Goal: Navigation & Orientation: Go to known website

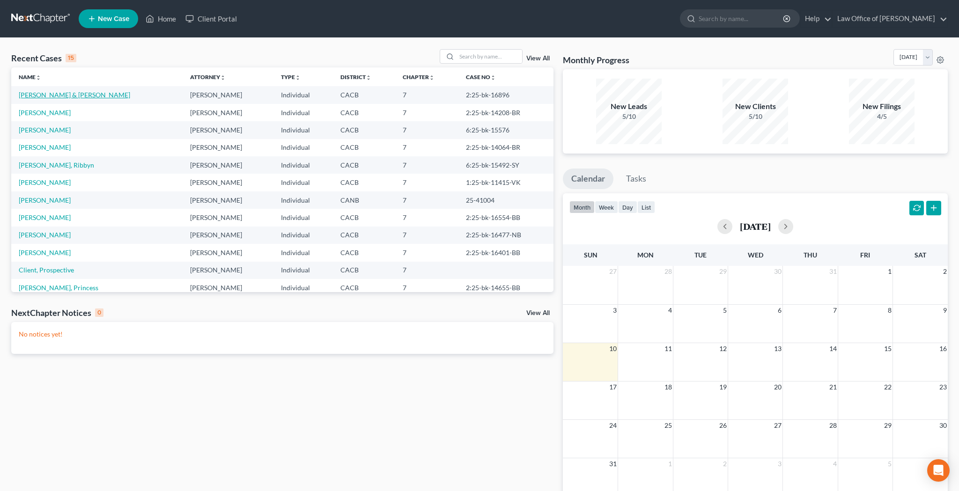
click at [75, 94] on link "[PERSON_NAME] & [PERSON_NAME]" at bounding box center [74, 95] width 111 height 8
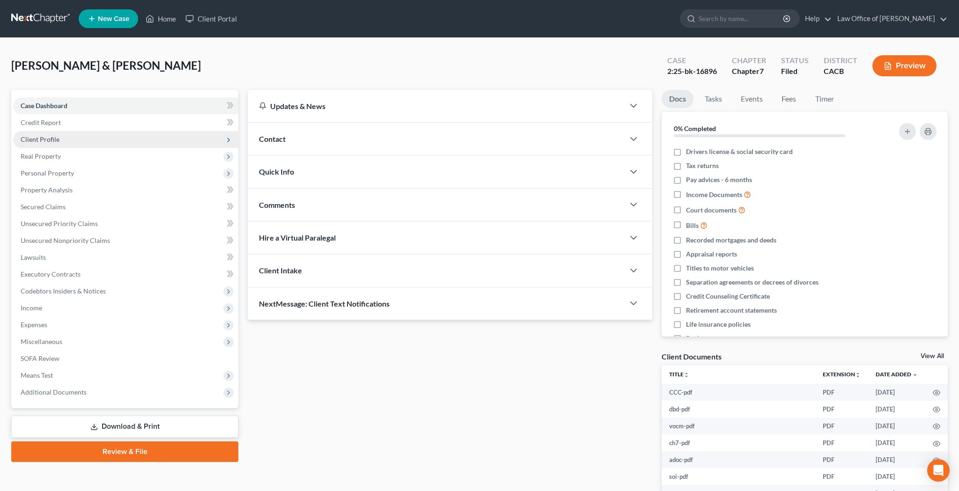
click at [70, 143] on span "Client Profile" at bounding box center [125, 139] width 225 height 17
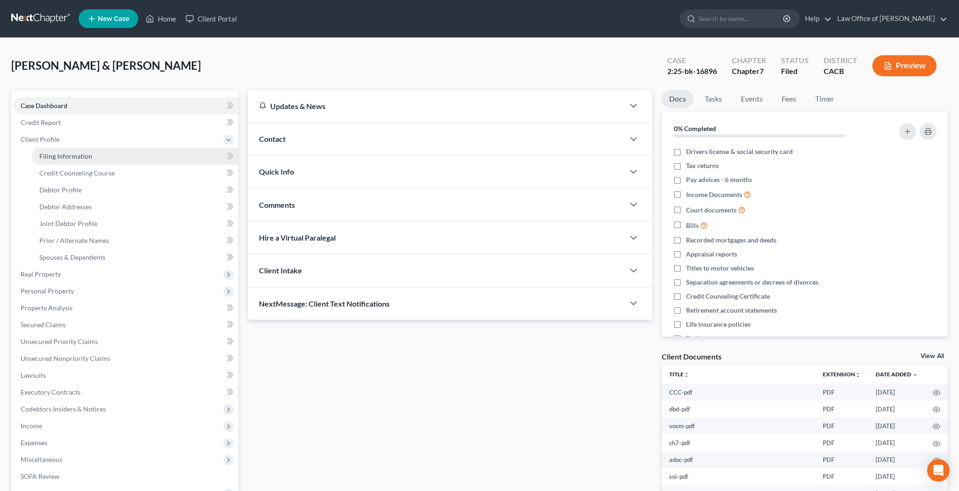
click at [90, 156] on span "Filing Information" at bounding box center [65, 156] width 53 height 8
select select "1"
select select "0"
select select "4"
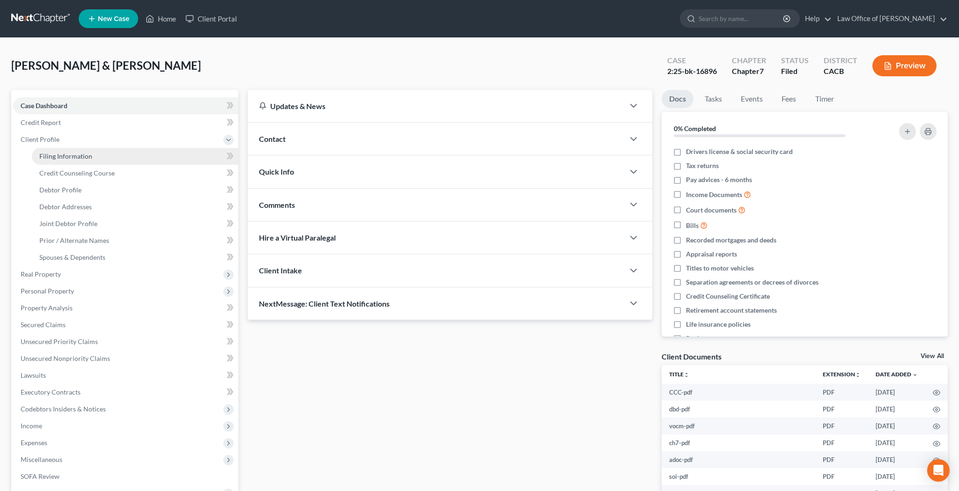
select select "0"
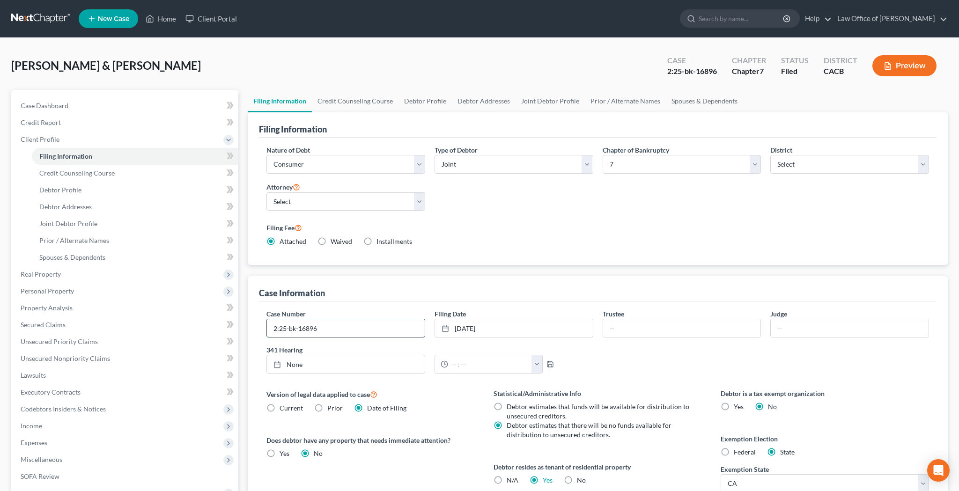
click at [359, 332] on input "2:25-bk-16896" at bounding box center [346, 328] width 158 height 18
type input "2:25-bk-16896-NB"
click at [168, 21] on link "Home" at bounding box center [161, 18] width 40 height 17
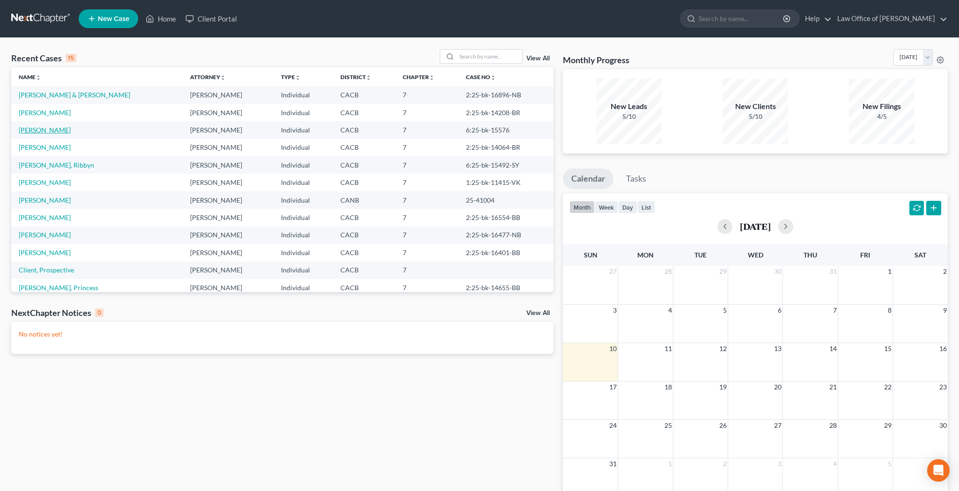
click at [25, 129] on link "[PERSON_NAME]" at bounding box center [45, 130] width 52 height 8
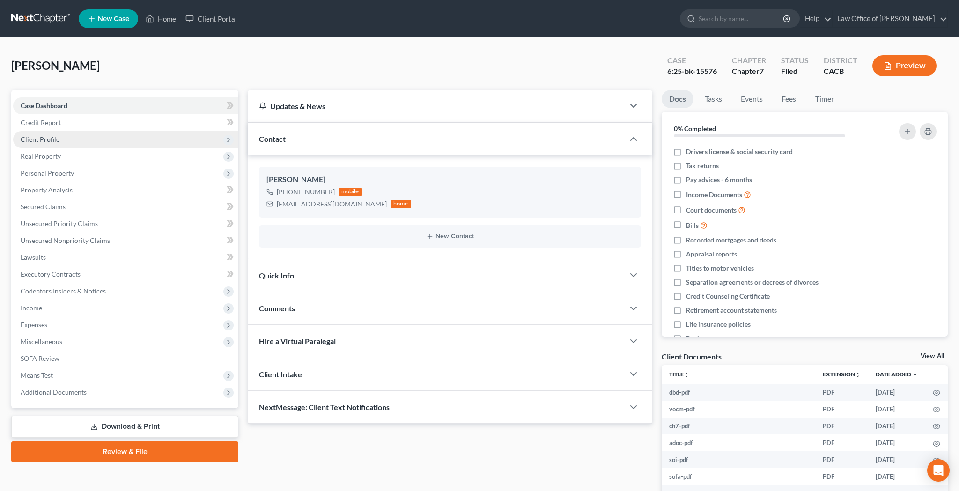
click at [98, 140] on span "Client Profile" at bounding box center [125, 139] width 225 height 17
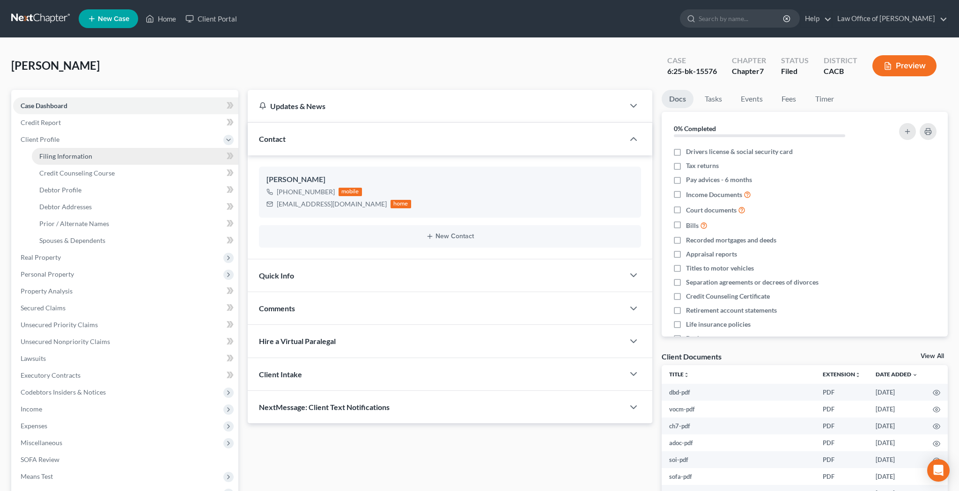
click at [114, 160] on link "Filing Information" at bounding box center [135, 156] width 206 height 17
select select "1"
select select "0"
select select "7"
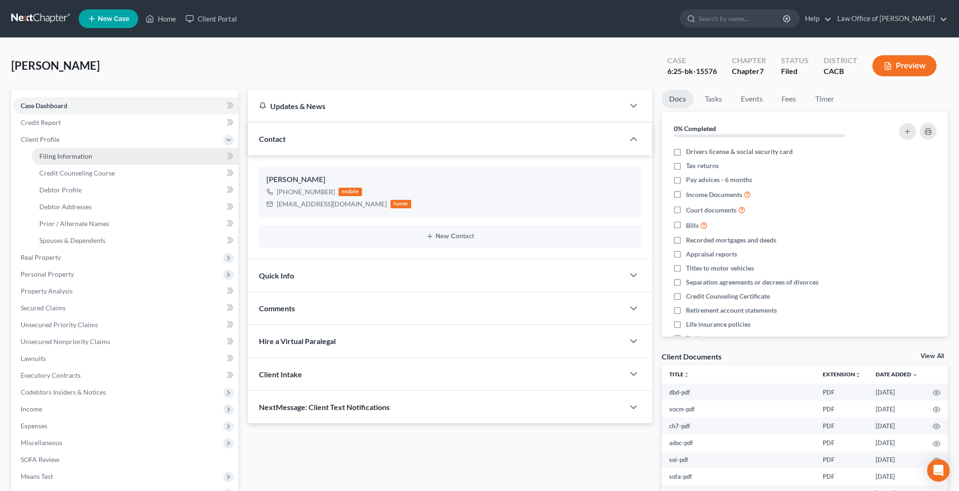
select select "0"
select select "4"
select select "1"
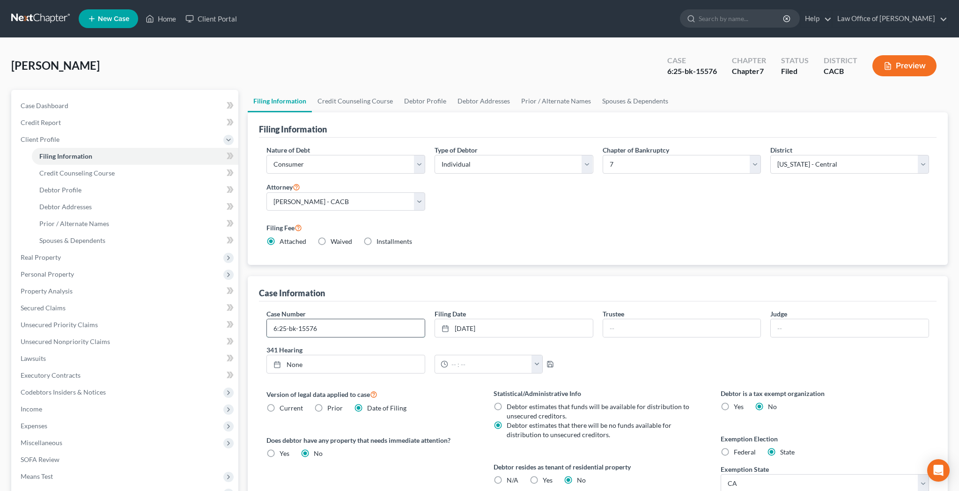
click at [334, 328] on input "6:25-bk-15576" at bounding box center [346, 328] width 158 height 18
type input "6:25-bk-15576-SY"
click at [161, 18] on link "Home" at bounding box center [161, 18] width 40 height 17
